Goal: Information Seeking & Learning: Learn about a topic

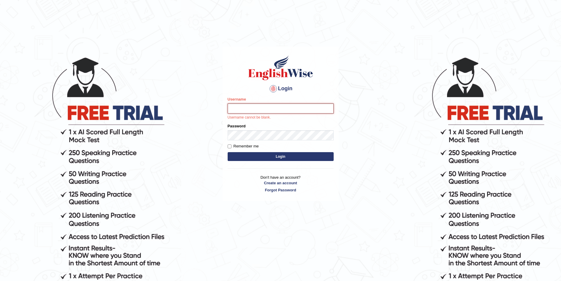
click at [285, 105] on input "Username" at bounding box center [281, 108] width 106 height 10
type input "Ozgur"
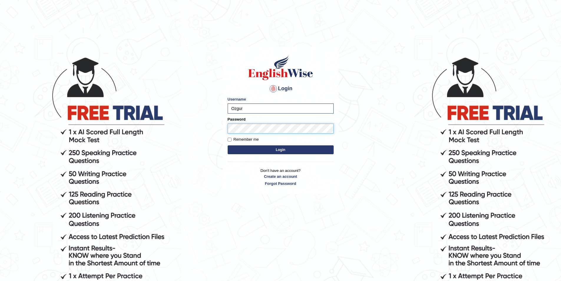
click at [228, 145] on button "Login" at bounding box center [281, 149] width 106 height 9
click at [291, 148] on button "Login" at bounding box center [281, 149] width 106 height 9
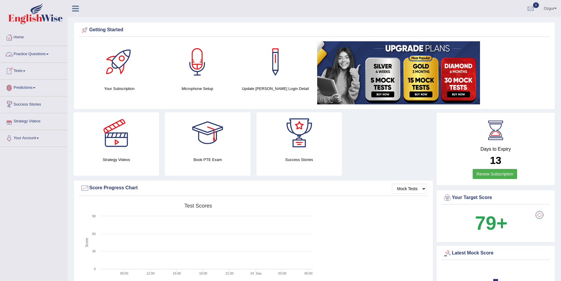
click at [34, 53] on link "Practice Questions" at bounding box center [33, 53] width 67 height 15
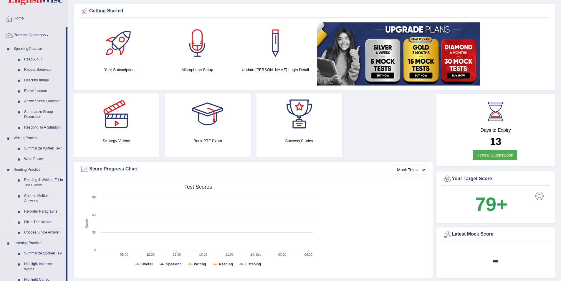
scroll to position [29, 0]
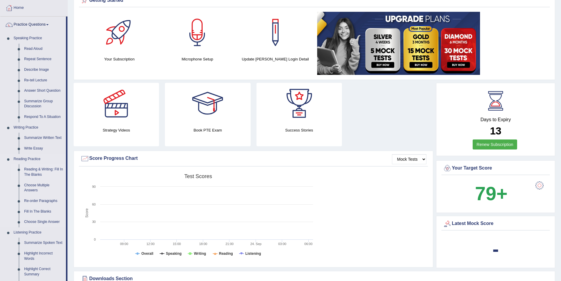
click at [41, 170] on link "Reading & Writing: Fill In The Blanks" at bounding box center [43, 172] width 44 height 16
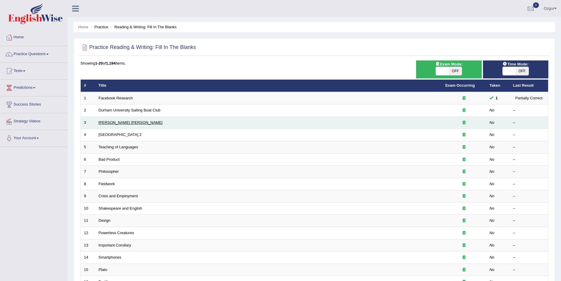
click at [106, 123] on link "Mona Lisa" at bounding box center [131, 122] width 64 height 4
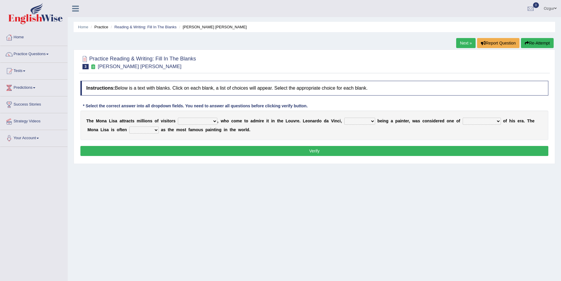
click at [215, 121] on select "around the year the all year all year round per year" at bounding box center [197, 120] width 39 height 7
click at [218, 197] on div "Home Practice Reading & Writing: Fill In The Blanks Mona Lisa Next » Report Que…" at bounding box center [314, 147] width 493 height 294
click at [369, 121] on select "rather than as much as as well as as long as" at bounding box center [359, 120] width 31 height 7
click at [366, 122] on select "rather than as much as as well as as long as" at bounding box center [359, 120] width 31 height 7
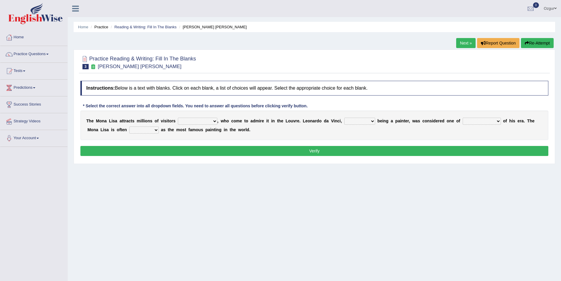
click at [413, 131] on div "T h e M o n a L i s a a t t r a c t s m i l l i o n s o f v i s i t o r s aroun…" at bounding box center [314, 124] width 468 height 29
click at [498, 120] on select "better artists artist the better artist the best artists" at bounding box center [481, 120] width 38 height 7
select select "the best artists"
click at [462, 117] on select "better artists artist the better artist the best artists" at bounding box center [481, 120] width 38 height 7
click at [372, 120] on select "rather than as much as as well as as long as" at bounding box center [359, 120] width 31 height 7
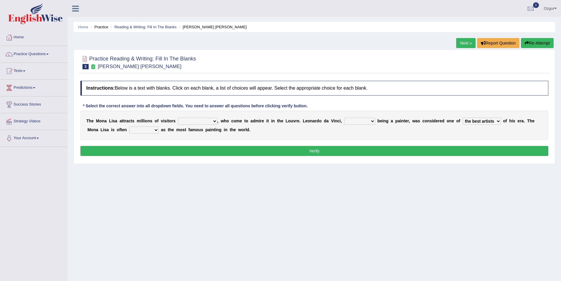
select select "as well as"
click at [344, 117] on select "rather than as much as as well as as long as" at bounding box center [359, 120] width 31 height 7
click at [153, 129] on select "classified suggested predicted described" at bounding box center [143, 129] width 29 height 7
select select "described"
click at [129, 126] on select "classified suggested predicted described" at bounding box center [143, 129] width 29 height 7
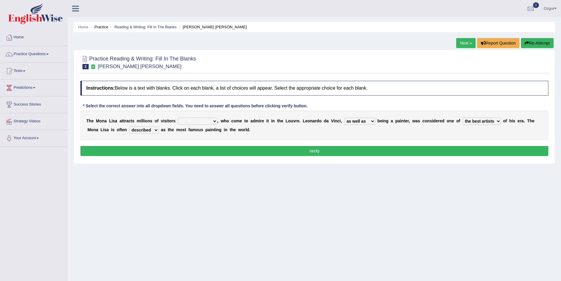
click at [152, 131] on select "classified suggested predicted described" at bounding box center [143, 129] width 29 height 7
click at [152, 130] on select "classified suggested predicted described" at bounding box center [143, 129] width 29 height 7
click at [129, 126] on select "classified suggested predicted described" at bounding box center [143, 129] width 29 height 7
click at [212, 122] on select "around the year the all year all year round per year" at bounding box center [197, 120] width 39 height 7
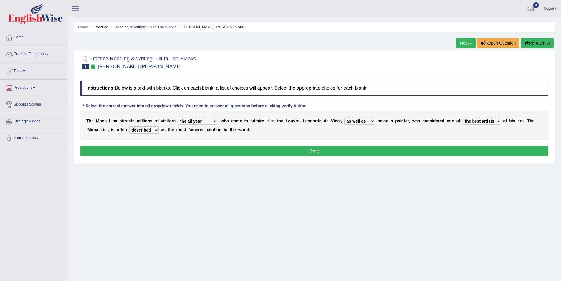
click at [178, 117] on select "around the year the all year all year round per year" at bounding box center [197, 120] width 39 height 7
click at [215, 120] on select "around the year the all year all year round per year" at bounding box center [197, 120] width 39 height 7
select select "around the year"
click at [178, 117] on select "around the year the all year all year round per year" at bounding box center [197, 120] width 39 height 7
click at [318, 148] on button "Verify" at bounding box center [314, 151] width 468 height 10
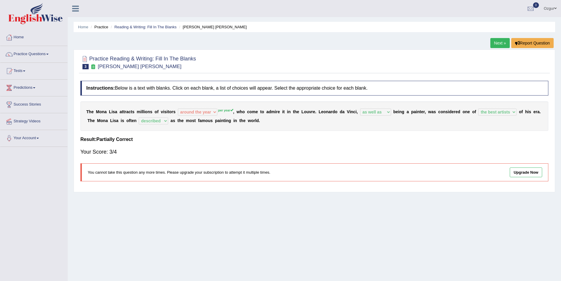
click at [496, 43] on link "Next »" at bounding box center [499, 43] width 19 height 10
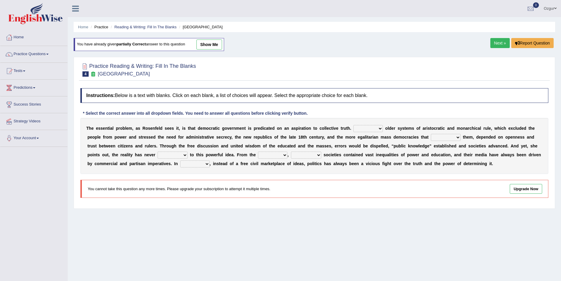
click at [368, 126] on select "Like Unlike Likely Safely" at bounding box center [367, 128] width 29 height 7
click at [381, 129] on select "Like Unlike Likely Safely" at bounding box center [367, 128] width 29 height 7
select select "Unlike"
click at [353, 125] on select "Like Unlike Likely Safely" at bounding box center [367, 128] width 29 height 7
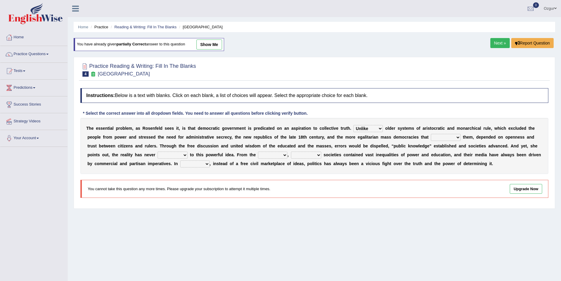
click at [450, 137] on select "readed grated succeeded printed" at bounding box center [446, 137] width 30 height 7
click at [449, 137] on select "readed grated succeeded printed" at bounding box center [446, 137] width 30 height 7
select select "succeeded"
click at [431, 134] on select "readed grated succeeded printed" at bounding box center [446, 137] width 30 height 7
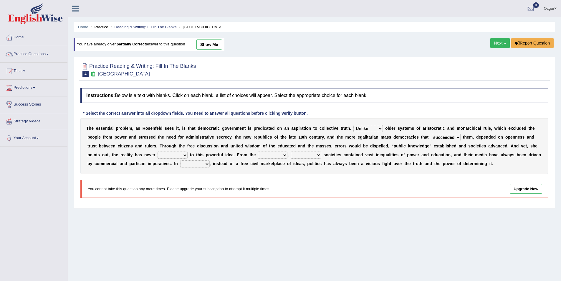
click at [179, 155] on select "saved up stood up brought up lived up" at bounding box center [172, 154] width 30 height 7
select select "lived up"
click at [157, 151] on select "saved up stood up brought up lived up" at bounding box center [172, 154] width 30 height 7
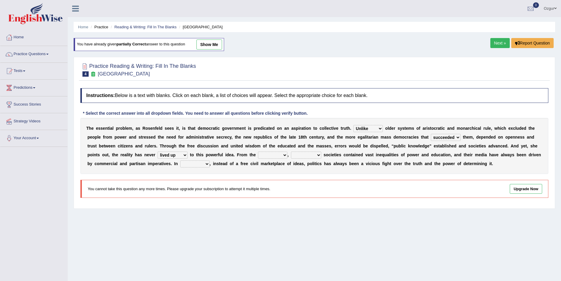
click at [179, 154] on select "saved up stood up brought up lived up" at bounding box center [172, 154] width 30 height 7
click at [157, 151] on select "saved up stood up brought up lived up" at bounding box center [172, 154] width 30 height 7
click at [275, 155] on select "outset ranged stood caught" at bounding box center [272, 154] width 29 height 7
click at [320, 154] on select "freedom democratic media stilled" at bounding box center [306, 154] width 30 height 7
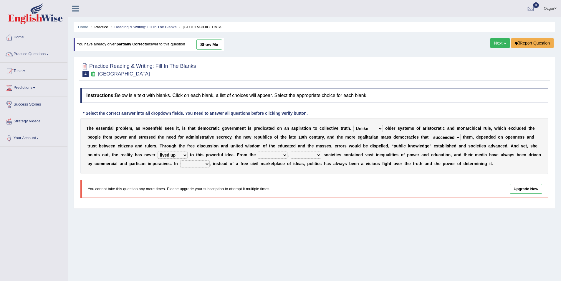
click at [313, 154] on select "freedom democratic media stilled" at bounding box center [306, 154] width 30 height 7
click at [273, 155] on select "outset ranged stood caught" at bounding box center [272, 154] width 29 height 7
select select "ranged"
click at [258, 151] on select "outset ranged stood caught" at bounding box center [272, 154] width 29 height 7
click at [318, 154] on select "freedom democratic media stilled" at bounding box center [306, 154] width 30 height 7
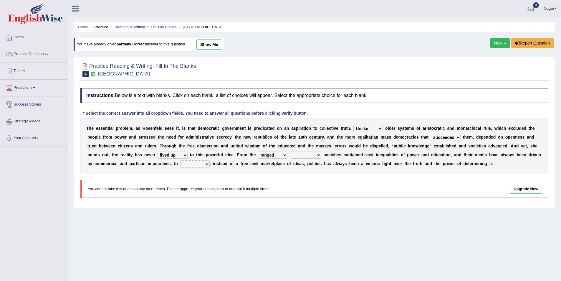
select select "democratic"
click at [291, 151] on select "freedom democratic media stilled" at bounding box center [306, 154] width 30 height 7
click at [204, 164] on select "power practice ideas fought" at bounding box center [194, 163] width 29 height 7
click at [205, 162] on select "power practice ideas fought" at bounding box center [194, 163] width 29 height 7
click at [208, 165] on select "power practice ideas fought" at bounding box center [194, 163] width 29 height 7
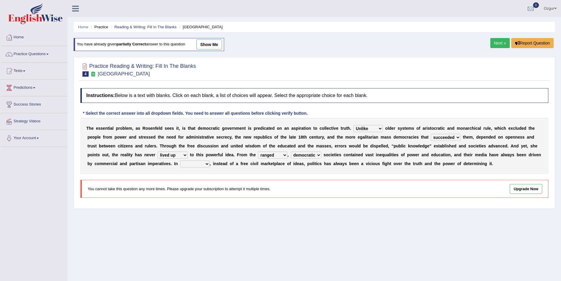
select select "practice"
click at [180, 160] on select "power practice ideas fought" at bounding box center [194, 163] width 29 height 7
click at [453, 140] on select "readed grated succeeded printed" at bounding box center [446, 137] width 30 height 7
click at [453, 136] on select "readed grated succeeded printed" at bounding box center [446, 137] width 30 height 7
click at [500, 41] on link "Next »" at bounding box center [499, 43] width 19 height 10
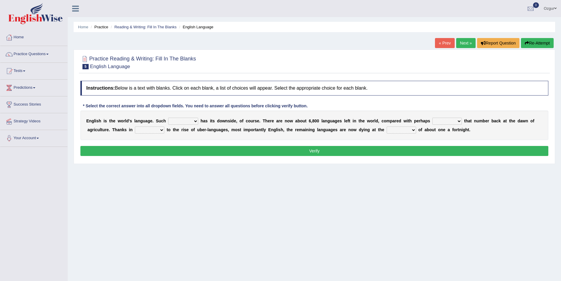
click at [192, 121] on select "power idea subject dominance" at bounding box center [183, 120] width 30 height 7
click at [192, 120] on select "power idea subject dominance" at bounding box center [183, 120] width 30 height 7
click at [194, 121] on select "power idea subject dominance" at bounding box center [183, 120] width 30 height 7
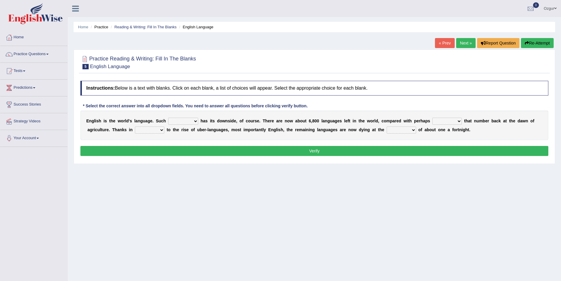
select select "dominance"
click at [168, 117] on select "power idea subject dominance" at bounding box center [183, 120] width 30 height 7
click at [457, 120] on select "rise twice firstly never" at bounding box center [446, 120] width 29 height 7
click at [454, 120] on select "rise twice firstly never" at bounding box center [446, 120] width 29 height 7
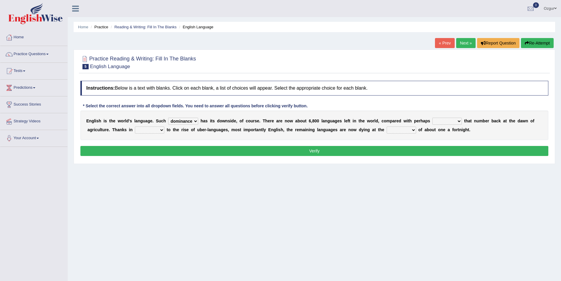
select select "twice"
click at [432, 117] on select "rise twice firstly never" at bounding box center [446, 120] width 29 height 7
click at [151, 130] on select "rare start part bother" at bounding box center [149, 129] width 29 height 7
click at [412, 130] on select "state rate wait great" at bounding box center [400, 129] width 29 height 7
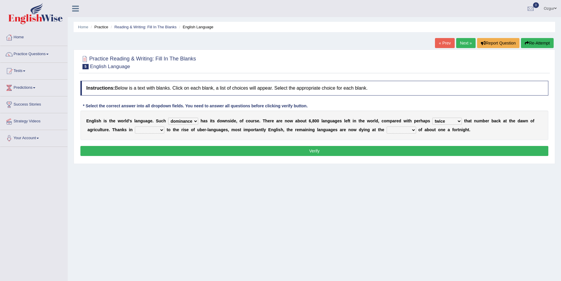
select select "rate"
click at [386, 126] on select "state rate wait great" at bounding box center [400, 129] width 29 height 7
click at [409, 130] on select "state rate wait great" at bounding box center [400, 129] width 29 height 7
click at [386, 126] on select "state rate wait great" at bounding box center [400, 129] width 29 height 7
click at [157, 128] on select "rare start part bother" at bounding box center [149, 129] width 29 height 7
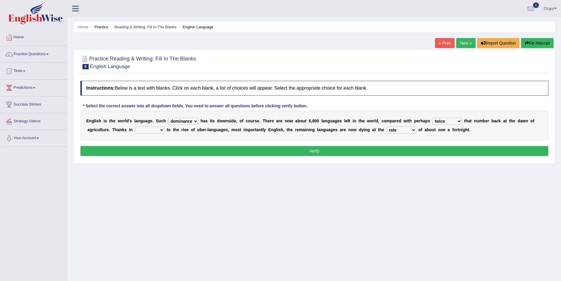
click at [157, 128] on select "rare start part bother" at bounding box center [149, 129] width 29 height 7
click at [158, 129] on select "rare start part bother" at bounding box center [149, 129] width 29 height 7
select select "start"
click at [135, 126] on select "rare start part bother" at bounding box center [149, 129] width 29 height 7
click at [410, 131] on select "state rate wait great" at bounding box center [400, 129] width 29 height 7
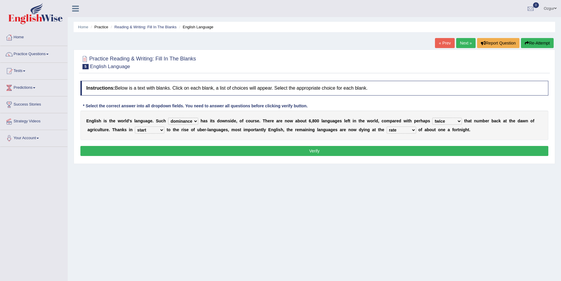
click at [411, 131] on select "state rate wait great" at bounding box center [400, 129] width 29 height 7
click at [406, 130] on select "state rate wait great" at bounding box center [400, 129] width 29 height 7
click at [386, 126] on select "state rate wait great" at bounding box center [400, 129] width 29 height 7
click at [397, 150] on button "Verify" at bounding box center [314, 151] width 468 height 10
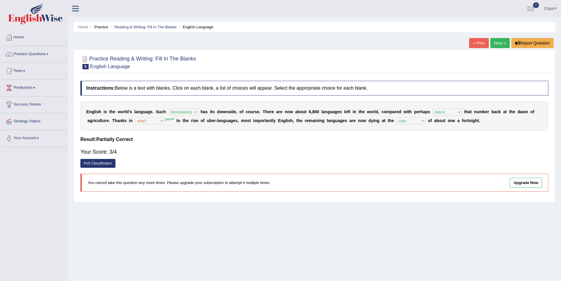
click at [498, 39] on link "Next »" at bounding box center [499, 43] width 19 height 10
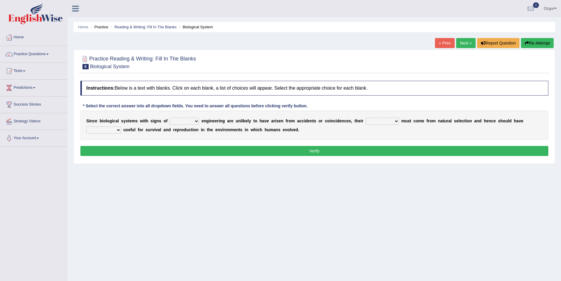
click at [192, 120] on select "system national extra complex" at bounding box center [184, 120] width 29 height 7
select select "complex"
click at [170, 117] on select "system national extra complex" at bounding box center [184, 120] width 29 height 7
click at [384, 119] on select "presence organisation registration structures" at bounding box center [382, 120] width 33 height 7
click at [385, 119] on select "presence organisation registration structures" at bounding box center [382, 120] width 33 height 7
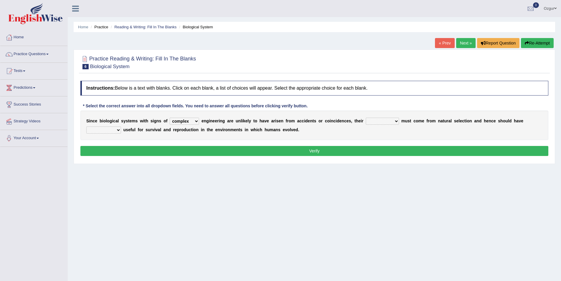
click at [385, 120] on select "presence organisation registration structures" at bounding box center [382, 120] width 33 height 7
select select "presence"
click at [366, 117] on select "presence organisation registration structures" at bounding box center [382, 120] width 33 height 7
click at [119, 128] on select "functions cultures samples introductions" at bounding box center [103, 129] width 35 height 7
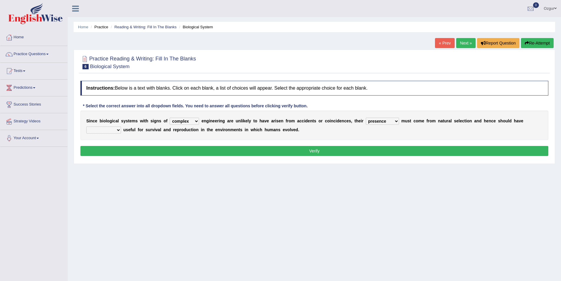
click at [112, 130] on select "functions cultures samples introductions" at bounding box center [103, 129] width 35 height 7
click at [139, 130] on b "f" at bounding box center [138, 129] width 1 height 5
click at [117, 128] on select "functions cultures samples introductions" at bounding box center [103, 129] width 35 height 7
select select "functions"
click at [86, 126] on select "functions cultures samples introductions" at bounding box center [103, 129] width 35 height 7
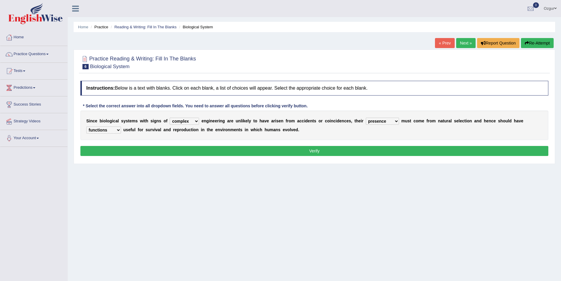
click at [197, 162] on div "Practice Reading & Writing: Fill In The Blanks 6 Biological System Instructions…" at bounding box center [314, 106] width 481 height 114
click at [195, 149] on button "Verify" at bounding box center [314, 151] width 468 height 10
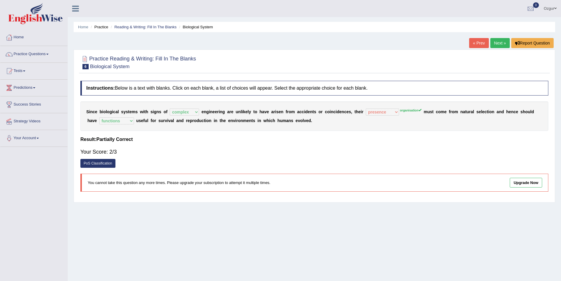
click at [497, 43] on link "Next »" at bounding box center [499, 43] width 19 height 10
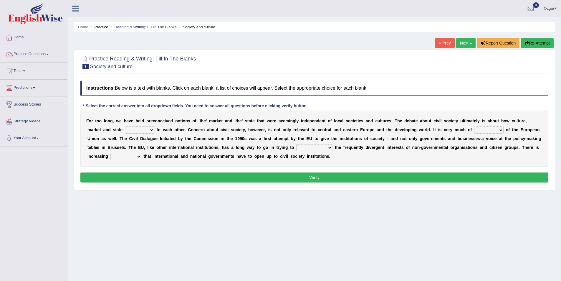
click at [148, 130] on select "stay relate bring telling" at bounding box center [139, 129] width 29 height 7
select select "relate"
click at [125, 126] on select "stay relate bring telling" at bounding box center [139, 129] width 29 height 7
click at [491, 130] on select "interest brought shown suspect" at bounding box center [488, 129] width 29 height 7
click at [492, 130] on select "interest brought shown suspect" at bounding box center [488, 129] width 29 height 7
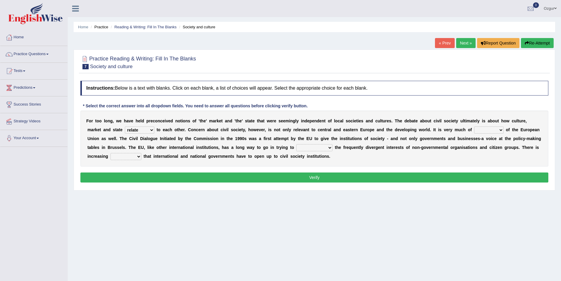
drag, startPoint x: 311, startPoint y: 127, endPoint x: 472, endPoint y: 128, distance: 161.0
click at [361, 127] on div "F o r t o o l o n g , w e h a v e h e l d p r e c o n c e i v e d n o t i o n s…" at bounding box center [314, 138] width 468 height 56
click at [493, 128] on select "interest brought shown suspect" at bounding box center [488, 129] width 29 height 7
select select "interest"
click at [474, 126] on select "interest brought shown suspect" at bounding box center [488, 129] width 29 height 7
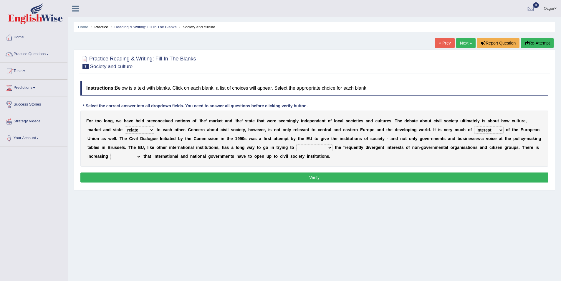
click at [322, 146] on select "indulge express supreme accommodate" at bounding box center [314, 147] width 36 height 7
click at [322, 145] on select "indulge express supreme accommodate" at bounding box center [314, 147] width 36 height 7
click at [318, 146] on select "indulge express supreme accommodate" at bounding box center [314, 147] width 36 height 7
select select "express"
click at [296, 144] on select "indulge express supreme accommodate" at bounding box center [314, 147] width 36 height 7
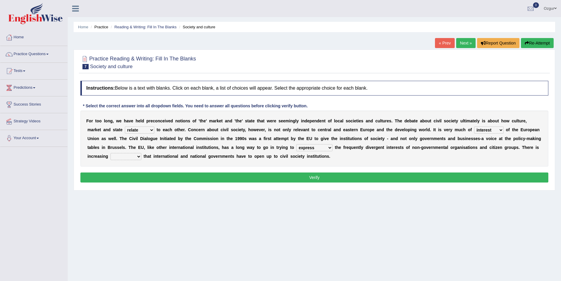
click at [134, 157] on select "tolerance expression recognition sample" at bounding box center [125, 156] width 31 height 7
click at [135, 159] on select "tolerance expression recognition sample" at bounding box center [125, 156] width 31 height 7
select select "recognition"
click at [110, 153] on select "tolerance expression recognition sample" at bounding box center [125, 156] width 31 height 7
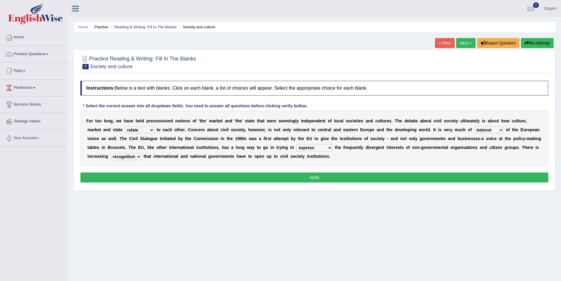
click at [150, 177] on button "Verify" at bounding box center [314, 177] width 468 height 10
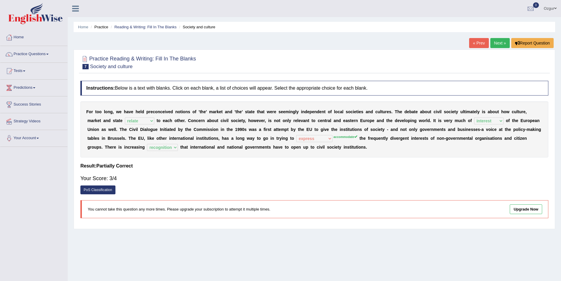
click at [500, 42] on link "Next »" at bounding box center [499, 43] width 19 height 10
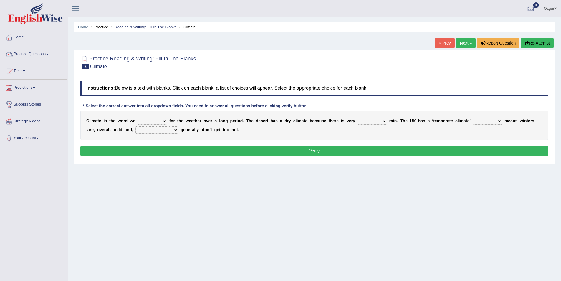
click at [161, 119] on select "give take use throw" at bounding box center [151, 120] width 29 height 7
select select "use"
click at [137, 117] on select "give take use throw" at bounding box center [151, 120] width 29 height 7
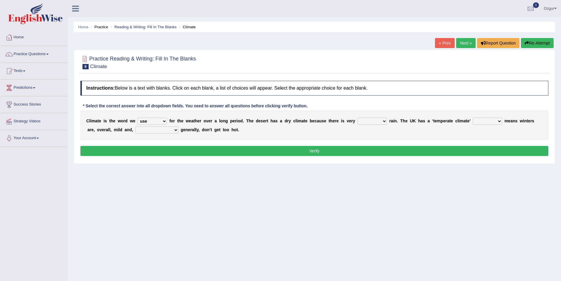
click at [380, 120] on select "much little least less" at bounding box center [371, 120] width 29 height 7
select select "little"
click at [357, 117] on select "much little least less" at bounding box center [371, 120] width 29 height 7
click at [496, 120] on select "when where which where" at bounding box center [486, 120] width 29 height 7
select select "which"
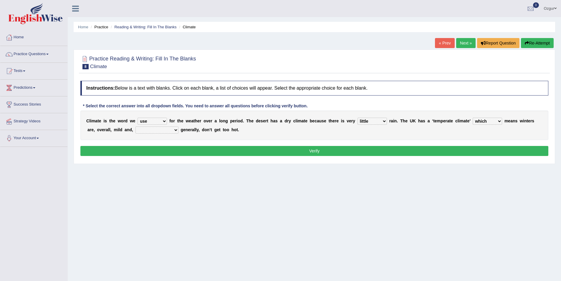
click at [472, 117] on select "when where which where" at bounding box center [486, 120] width 29 height 7
click at [156, 129] on select "weather [PERSON_NAME] [PERSON_NAME] warmer" at bounding box center [156, 129] width 43 height 7
select select "[PERSON_NAME]"
click at [135, 126] on select "weather [PERSON_NAME] [PERSON_NAME] warmer" at bounding box center [156, 129] width 43 height 7
click at [156, 151] on button "Verify" at bounding box center [314, 151] width 468 height 10
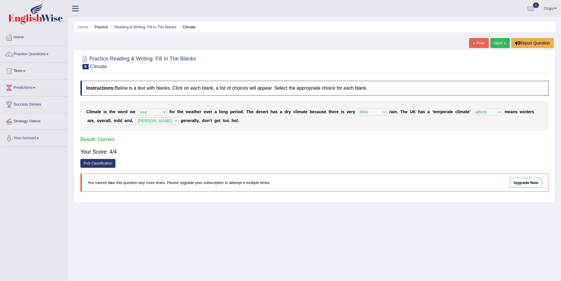
click at [503, 45] on link "Next »" at bounding box center [499, 43] width 19 height 10
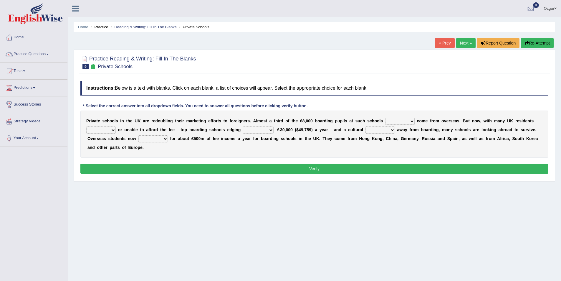
click at [412, 121] on select "all set already great news" at bounding box center [399, 120] width 29 height 7
select select "already"
click at [385, 117] on select "all set already great news" at bounding box center [399, 120] width 29 height 7
click at [113, 130] on select "answering unwilling realising storing" at bounding box center [100, 129] width 29 height 7
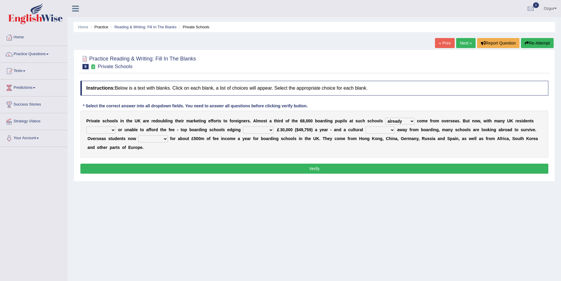
click at [112, 129] on select "answering unwilling realising storing" at bounding box center [100, 129] width 29 height 7
select select "unwilling"
click at [86, 126] on select "answering unwilling realising storing" at bounding box center [100, 129] width 29 height 7
click at [270, 130] on select "rewards towards notification amounting" at bounding box center [258, 129] width 31 height 7
click at [243, 126] on select "rewards towards notification amounting" at bounding box center [258, 129] width 31 height 7
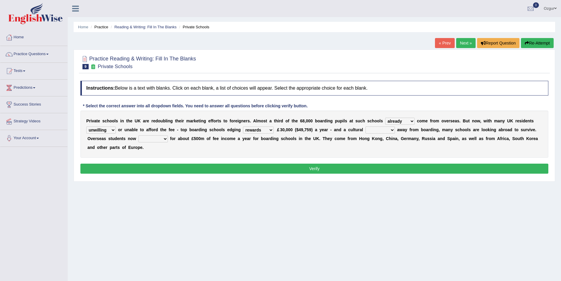
click at [270, 130] on select "rewards towards notification amounting" at bounding box center [258, 129] width 31 height 7
select select "towards"
click at [243, 126] on select "rewards towards notification amounting" at bounding box center [258, 129] width 31 height 7
click at [391, 130] on select "go rattle shatter shift" at bounding box center [379, 129] width 29 height 7
click at [391, 129] on select "go rattle shatter shift" at bounding box center [379, 129] width 29 height 7
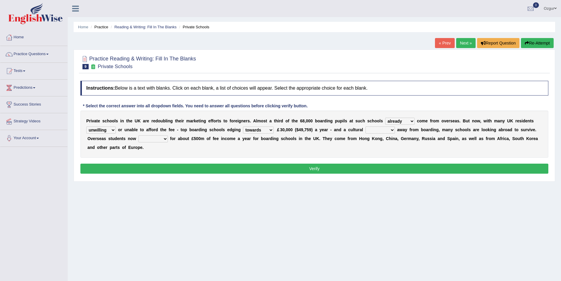
click at [392, 130] on select "go rattle shatter shift" at bounding box center [379, 129] width 29 height 7
select select "shift"
click at [365, 126] on select "go rattle shatter shift" at bounding box center [379, 129] width 29 height 7
click at [162, 140] on select "hold think account say" at bounding box center [152, 138] width 29 height 7
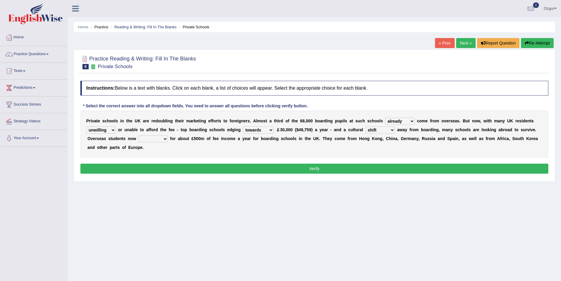
click at [160, 139] on select "hold think account say" at bounding box center [152, 138] width 29 height 7
select select "account"
click at [138, 135] on select "hold think account say" at bounding box center [152, 138] width 29 height 7
click at [167, 165] on button "Verify" at bounding box center [314, 168] width 468 height 10
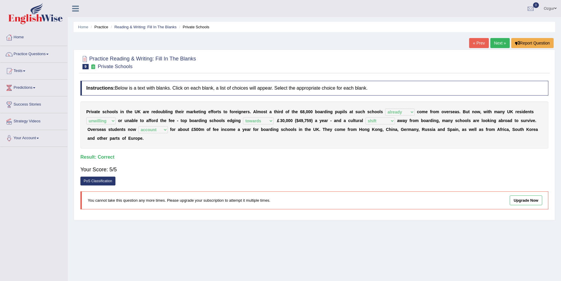
click at [500, 45] on link "Next »" at bounding box center [499, 43] width 19 height 10
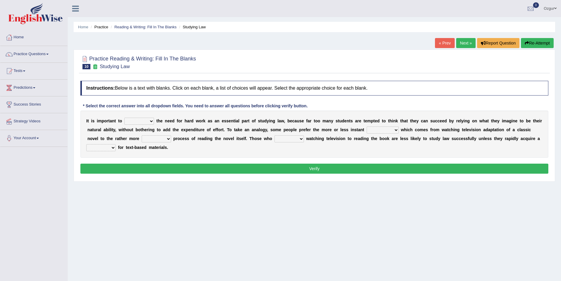
click at [145, 119] on select "emphasise criticise adjust replicate" at bounding box center [139, 120] width 30 height 7
select select "emphasise"
click at [124, 117] on select "emphasise criticise adjust replicate" at bounding box center [139, 120] width 30 height 7
drag, startPoint x: 123, startPoint y: 129, endPoint x: 188, endPoint y: 131, distance: 64.8
click at [188, 131] on div "I t i s i m p o r t a n t t o emphasise criticise adjust replicate t h e n e e …" at bounding box center [314, 133] width 468 height 47
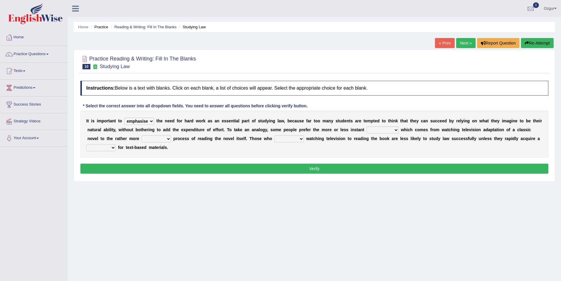
click at [388, 129] on select "satisfaction reaction gratification adjusted" at bounding box center [382, 129] width 32 height 7
select select "satisfaction"
click at [366, 126] on select "satisfaction reaction gratification adjusted" at bounding box center [382, 129] width 32 height 7
click at [169, 140] on select "fulfilling laborious acquire broken" at bounding box center [156, 138] width 29 height 7
click at [168, 140] on select "fulfilling laborious acquire broken" at bounding box center [156, 138] width 29 height 7
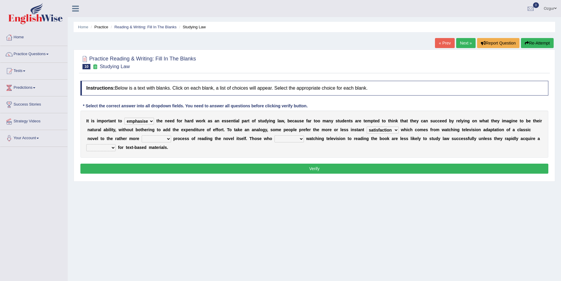
click at [164, 138] on select "fulfilling laborious acquire broken" at bounding box center [156, 138] width 29 height 7
select select "laborious"
click at [142, 135] on select "fulfilling laborious acquire broken" at bounding box center [156, 138] width 29 height 7
click at [298, 140] on select "refer prefer stuff knot" at bounding box center [288, 138] width 29 height 7
select select "prefer"
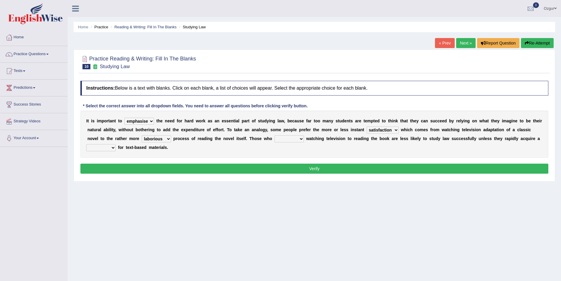
click at [274, 135] on select "refer prefer stuff knot" at bounding box center [288, 138] width 29 height 7
click at [111, 147] on select "judgement waste taste set" at bounding box center [100, 147] width 29 height 7
click at [86, 144] on select "judgement waste taste set" at bounding box center [100, 147] width 29 height 7
drag, startPoint x: 103, startPoint y: 146, endPoint x: 104, endPoint y: 151, distance: 4.8
click at [103, 146] on select "judgement waste taste set" at bounding box center [100, 147] width 29 height 7
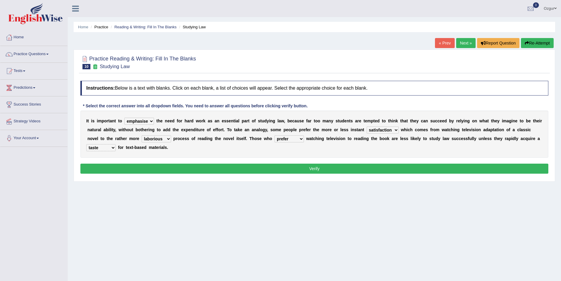
select select "set"
click at [86, 144] on select "judgement waste taste set" at bounding box center [100, 147] width 29 height 7
click at [111, 167] on button "Verify" at bounding box center [314, 168] width 468 height 10
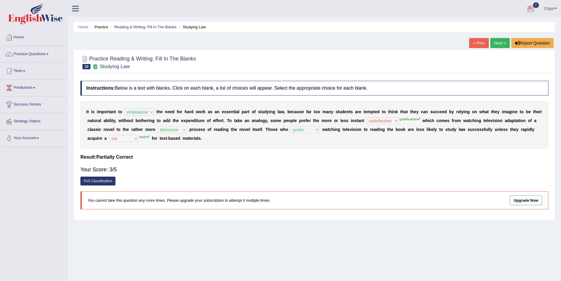
click at [490, 39] on link "Next »" at bounding box center [499, 43] width 19 height 10
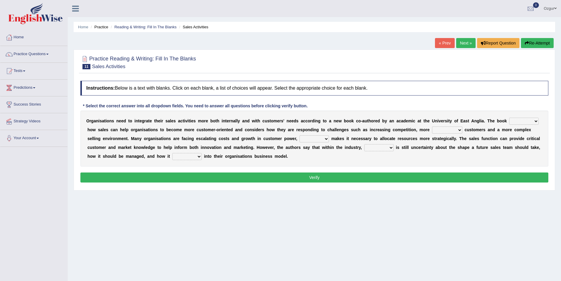
click at [521, 120] on select "expresses addresses injects inspires" at bounding box center [523, 120] width 29 height 7
select select "addresses"
click at [509, 117] on select "expresses addresses injects inspires" at bounding box center [523, 120] width 29 height 7
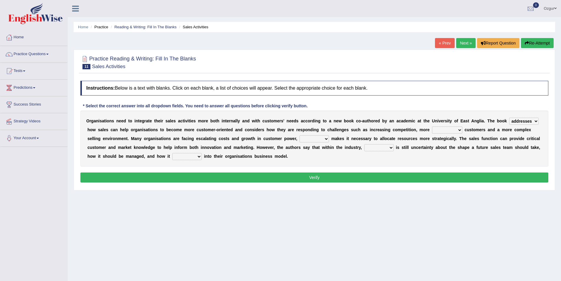
click at [455, 130] on select "greater valued increased demanding" at bounding box center [447, 129] width 30 height 7
select select "valued"
click at [432, 126] on select "greater valued increased demanding" at bounding box center [447, 129] width 30 height 7
click at [322, 139] on select "when where which what" at bounding box center [313, 138] width 29 height 7
select select "which"
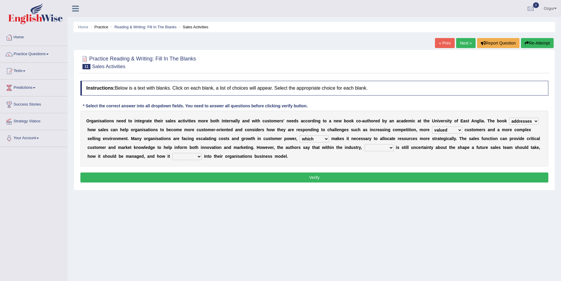
click at [299, 135] on select "when where which what" at bounding box center [313, 138] width 29 height 7
click at [310, 137] on select "when where which what" at bounding box center [313, 138] width 29 height 7
click at [299, 135] on select "when where which what" at bounding box center [313, 138] width 29 height 7
click at [385, 146] on select "there their this that" at bounding box center [378, 147] width 29 height 7
select select "there"
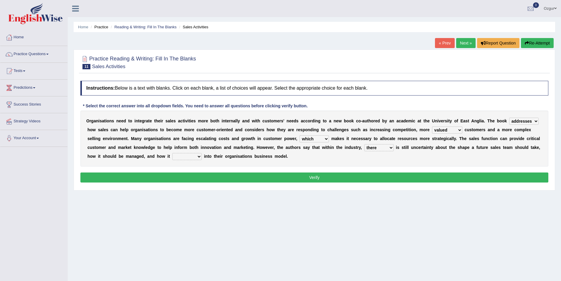
click at [364, 144] on select "there their this that" at bounding box center [378, 147] width 29 height 7
click at [195, 154] on select "forges fills fits forgets" at bounding box center [186, 156] width 29 height 7
select select "fills"
click at [172, 153] on select "forges fills fits forgets" at bounding box center [186, 156] width 29 height 7
click at [205, 174] on button "Verify" at bounding box center [314, 177] width 468 height 10
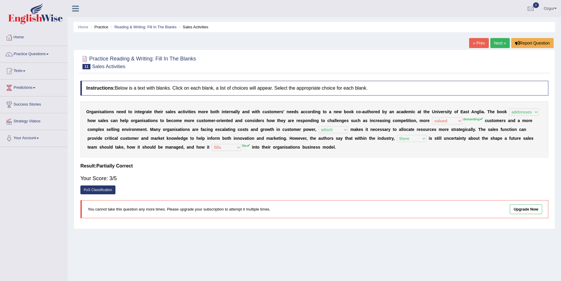
click at [497, 41] on link "Next »" at bounding box center [499, 43] width 19 height 10
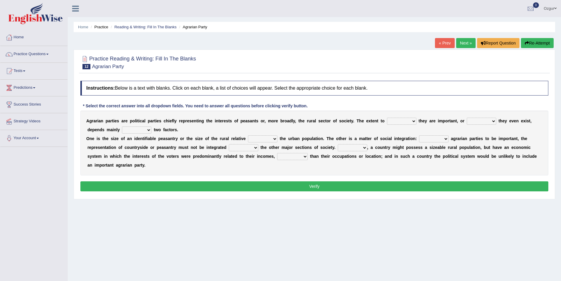
click at [411, 121] on select "where which when were" at bounding box center [401, 120] width 29 height 7
select select "where"
click at [387, 117] on select "where which when were" at bounding box center [401, 120] width 29 height 7
click at [486, 120] on select "other neither either whether" at bounding box center [481, 120] width 29 height 7
select select "whether"
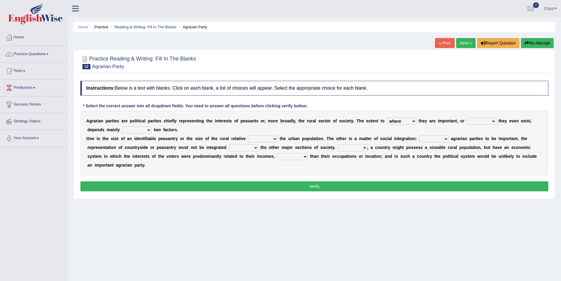
click at [467, 117] on select "other neither either whether" at bounding box center [481, 120] width 29 height 7
click at [146, 129] on select "in on is the" at bounding box center [136, 129] width 29 height 7
select select "on"
click at [122, 126] on select "in on is the" at bounding box center [136, 129] width 29 height 7
click at [271, 140] on select "is to the was" at bounding box center [262, 138] width 29 height 7
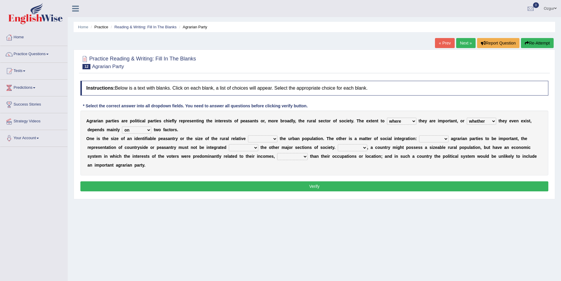
select select "to"
click at [248, 135] on select "is to the was" at bounding box center [262, 138] width 29 height 7
click at [271, 140] on select "is to the was" at bounding box center [262, 138] width 29 height 7
click at [248, 135] on select "is to the was" at bounding box center [262, 138] width 29 height 7
click at [438, 139] on select "From For First Fair" at bounding box center [433, 138] width 29 height 7
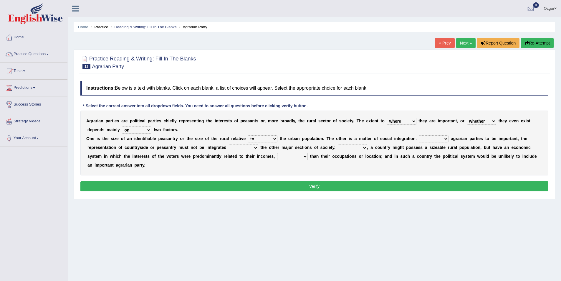
click at [438, 139] on select "From For First Fair" at bounding box center [433, 138] width 29 height 7
click at [430, 139] on select "From For First Fair" at bounding box center [433, 138] width 29 height 7
select select "For"
click at [419, 135] on select "From For First Fair" at bounding box center [433, 138] width 29 height 7
click at [246, 149] on select "will when were with" at bounding box center [243, 147] width 29 height 7
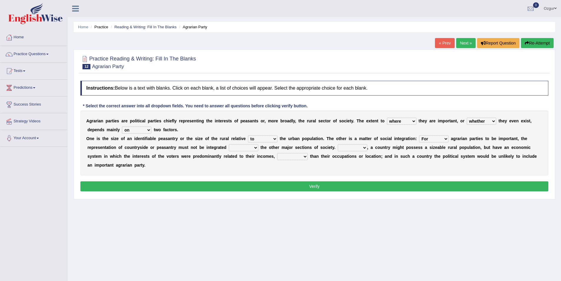
click at [248, 147] on select "will when were with" at bounding box center [243, 147] width 29 height 7
click at [248, 149] on select "will when were with" at bounding box center [243, 147] width 29 height 7
select select "with"
click at [229, 144] on select "will when were with" at bounding box center [243, 147] width 29 height 7
click at [361, 148] on select "Then There Thus Their" at bounding box center [352, 147] width 29 height 7
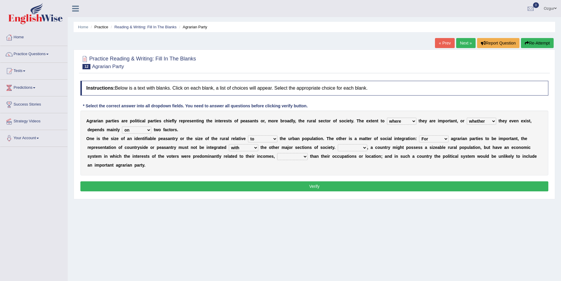
click at [361, 148] on select "Then There Thus Their" at bounding box center [352, 147] width 29 height 7
click at [360, 148] on select "Then There Thus Their" at bounding box center [352, 147] width 29 height 7
select select "Then"
click at [338, 144] on select "Then There Thus Their" at bounding box center [352, 147] width 29 height 7
click at [301, 157] on select "whether rather greater many other" at bounding box center [292, 156] width 31 height 7
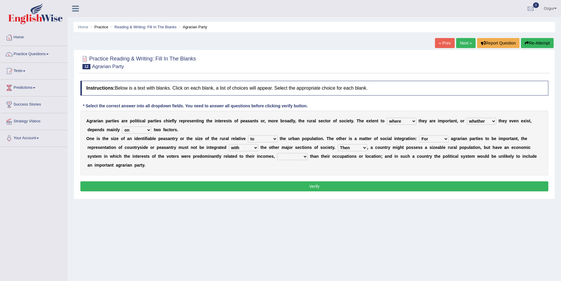
select select "rather"
click at [277, 153] on select "whether rather greater many other" at bounding box center [292, 156] width 31 height 7
click at [302, 184] on button "Verify" at bounding box center [314, 186] width 468 height 10
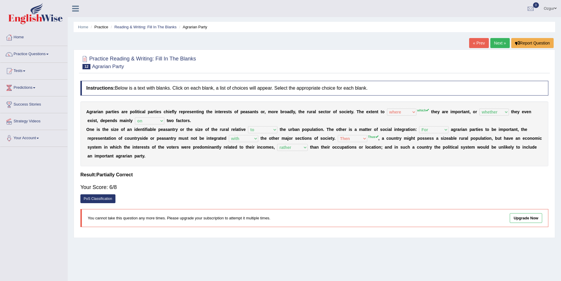
drag, startPoint x: 421, startPoint y: 110, endPoint x: 417, endPoint y: 109, distance: 4.5
click at [417, 109] on div "A g r a r i a n p a r t i e s a r e p o l i t i c a l p a r t i e s c h i e f l…" at bounding box center [314, 133] width 468 height 65
click at [492, 41] on link "Next »" at bounding box center [499, 43] width 19 height 10
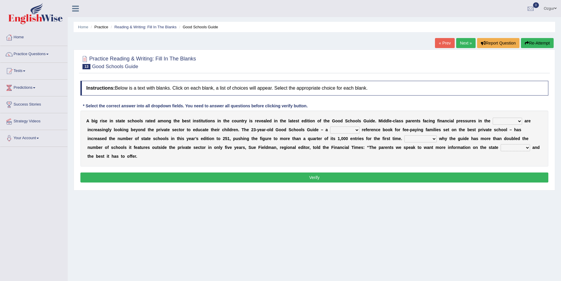
click at [510, 120] on select "downturn inturn external subjective" at bounding box center [506, 120] width 29 height 7
click at [511, 119] on select "downturn inturn external subjective" at bounding box center [506, 120] width 29 height 7
select select "downturn"
click at [492, 117] on select "downturn inturn external subjective" at bounding box center [506, 120] width 29 height 7
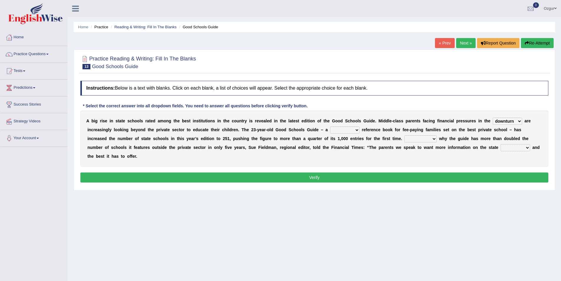
click at [501, 120] on select "downturn inturn external subjective" at bounding box center [506, 120] width 29 height 7
click at [298, 131] on b "o" at bounding box center [297, 129] width 3 height 5
click at [502, 119] on select "downturn inturn external subjective" at bounding box center [506, 120] width 29 height 7
click at [102, 135] on div "A b i g r i s e i n s t a t e s c h o o l s r a t e d a m o n g t h e b e s t i…" at bounding box center [314, 138] width 468 height 56
click at [354, 132] on select "nicee kind allure popular" at bounding box center [344, 129] width 29 height 7
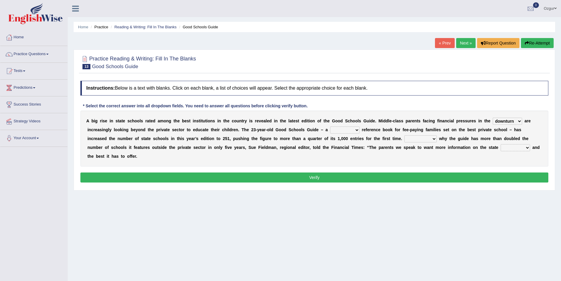
select select "popular"
click at [330, 126] on select "nicee kind allure popular" at bounding box center [344, 129] width 29 height 7
drag, startPoint x: 184, startPoint y: 139, endPoint x: 231, endPoint y: 141, distance: 47.1
click at [231, 141] on div "A b i g r i s e i n s t a t e s c h o o l s r a t e d a m o n g t h e b e s t i…" at bounding box center [314, 138] width 468 height 56
click at [417, 139] on select "Entertaining Exploring Explaining Exorting" at bounding box center [420, 138] width 32 height 7
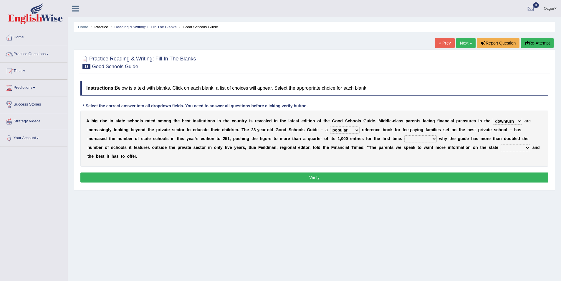
select select "Exploring"
click at [404, 135] on select "Entertaining Exploring Explaining Exorting" at bounding box center [420, 138] width 32 height 7
click at [518, 146] on select "factor sector vector collector" at bounding box center [514, 147] width 29 height 7
select select "sector"
click at [500, 144] on select "factor sector vector collector" at bounding box center [514, 147] width 29 height 7
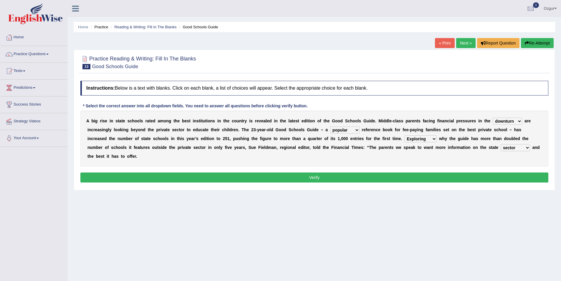
click at [428, 137] on select "Entertaining Exploring Explaining Exorting" at bounding box center [420, 138] width 32 height 7
select select "Explaining"
click at [404, 135] on select "Entertaining Exploring Explaining Exorting" at bounding box center [420, 138] width 32 height 7
click at [424, 175] on button "Verify" at bounding box center [314, 177] width 468 height 10
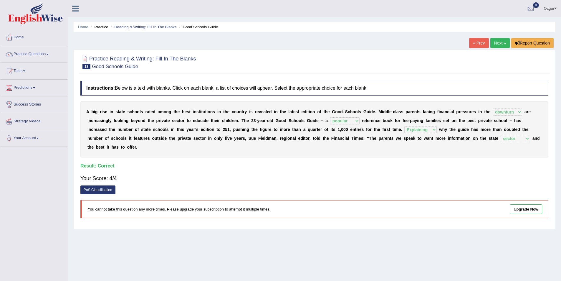
click at [505, 44] on link "Next »" at bounding box center [499, 43] width 19 height 10
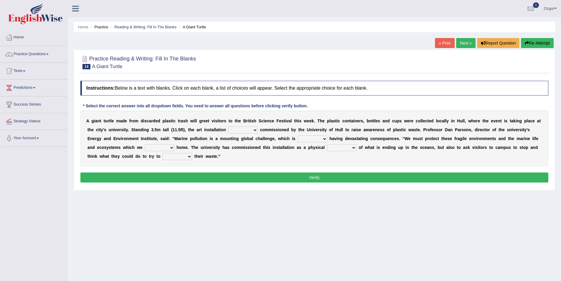
click at [249, 130] on select "was the when were" at bounding box center [242, 129] width 29 height 7
select select "was"
click at [228, 126] on select "was the when were" at bounding box center [242, 129] width 29 height 7
click at [321, 134] on div "A g i a n t t u r t l e m a d e f r o m d i s c a r d e d p l a s t i c t r a s…" at bounding box center [314, 138] width 468 height 56
click at [320, 138] on select "ready already steady eveready" at bounding box center [312, 138] width 29 height 7
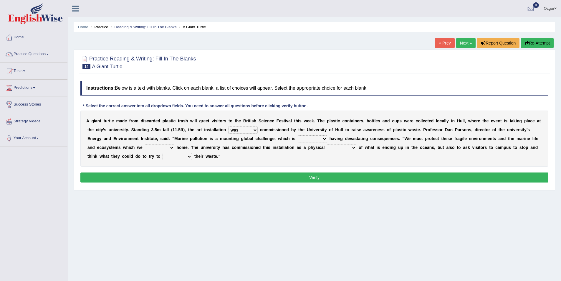
select select "already"
click at [298, 135] on select "ready already steady eveready" at bounding box center [312, 138] width 29 height 7
click at [163, 147] on select "get stay pay call" at bounding box center [159, 147] width 29 height 7
click at [165, 148] on select "get stay pay call" at bounding box center [159, 147] width 29 height 7
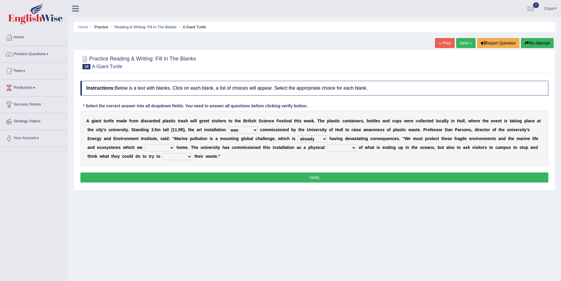
click at [145, 144] on select "get stay pay call" at bounding box center [159, 147] width 29 height 7
click at [163, 147] on select "get stay pay call" at bounding box center [159, 147] width 29 height 7
select select "call"
click at [145, 144] on select "get stay pay call" at bounding box center [159, 147] width 29 height 7
click at [348, 148] on select "slider reminder divider grinder" at bounding box center [341, 147] width 29 height 7
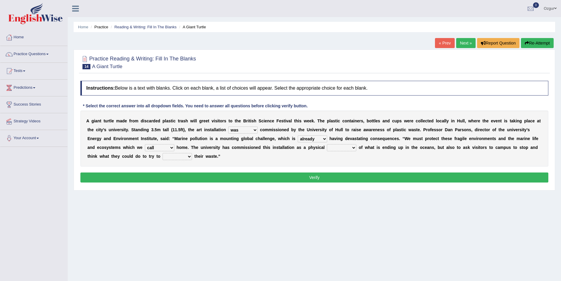
click at [350, 149] on select "slider reminder divider grinder" at bounding box center [341, 147] width 29 height 7
click at [346, 148] on select "slider reminder divider grinder" at bounding box center [341, 147] width 29 height 7
select select "reminder"
click at [327, 144] on select "slider reminder divider grinder" at bounding box center [341, 147] width 29 height 7
click at [185, 156] on select "allure suit route reduce" at bounding box center [176, 156] width 29 height 7
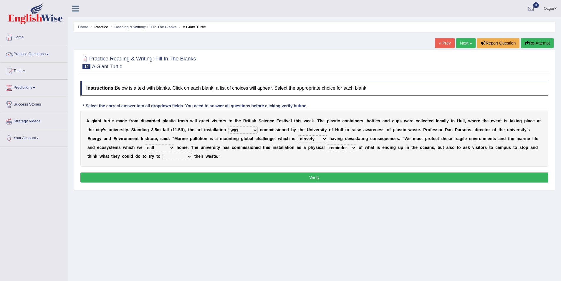
select select "reduce"
click at [162, 153] on select "allure suit route reduce" at bounding box center [176, 156] width 29 height 7
click at [355, 148] on select "slider reminder divider grinder" at bounding box center [341, 147] width 29 height 7
click at [353, 147] on select "slider reminder divider grinder" at bounding box center [341, 147] width 29 height 7
click at [345, 176] on button "Verify" at bounding box center [314, 177] width 468 height 10
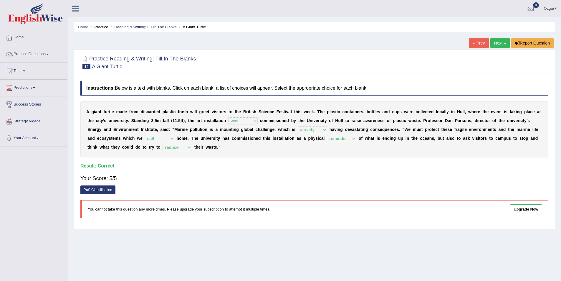
click at [499, 41] on link "Next »" at bounding box center [499, 43] width 19 height 10
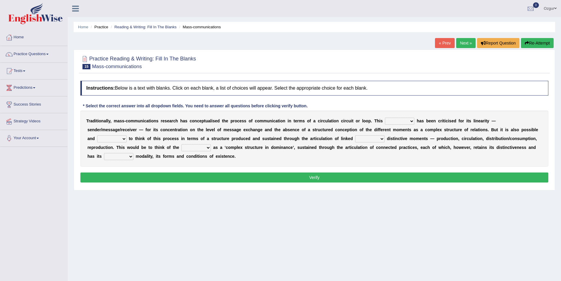
click at [408, 120] on select "odd added model creature" at bounding box center [399, 120] width 29 height 7
select select "model"
click at [385, 117] on select "odd added model creature" at bounding box center [399, 120] width 29 height 7
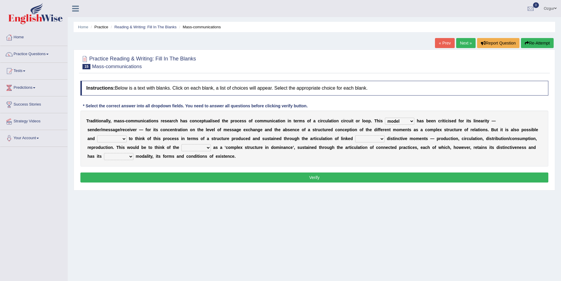
click at [120, 138] on select "careful useful helpful hopeful" at bounding box center [111, 138] width 29 height 7
select select "helpful"
click at [97, 135] on select "careful useful helpful hopeful" at bounding box center [111, 138] width 29 height 7
click at [378, 139] on select "and but here more" at bounding box center [369, 138] width 29 height 7
select select "more"
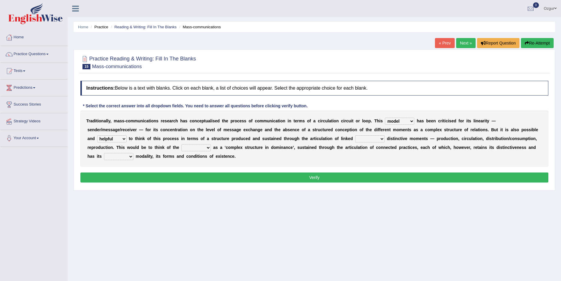
click at [355, 135] on select "and but here more" at bounding box center [369, 138] width 29 height 7
click at [208, 151] on div "T r a d i t i o n a l l y , m a s s - c o m m u n i c a t i o n s r e s e a r c…" at bounding box center [314, 138] width 468 height 56
click at [208, 149] on select "process reccess access stress" at bounding box center [195, 147] width 29 height 7
select select "process"
click at [181, 144] on select "process reccess access stress" at bounding box center [195, 147] width 29 height 7
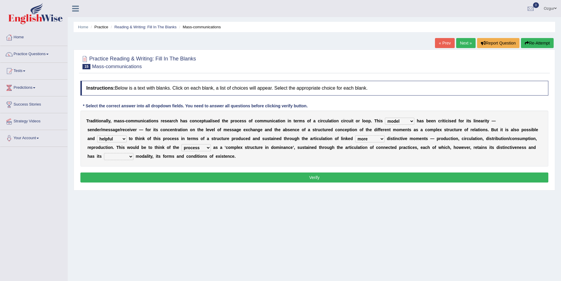
click at [132, 159] on select "real calm specific adheric" at bounding box center [118, 156] width 29 height 7
select select "specific"
click at [104, 153] on select "real calm specific adheric" at bounding box center [118, 156] width 29 height 7
click at [279, 179] on button "Verify" at bounding box center [314, 177] width 468 height 10
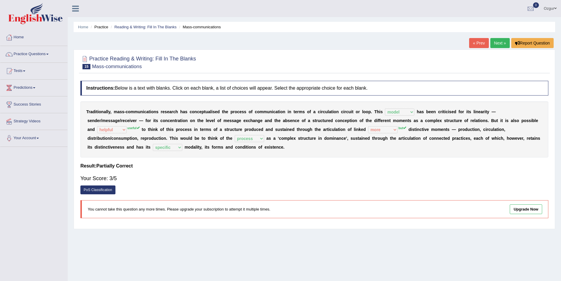
click at [494, 43] on link "Next »" at bounding box center [499, 43] width 19 height 10
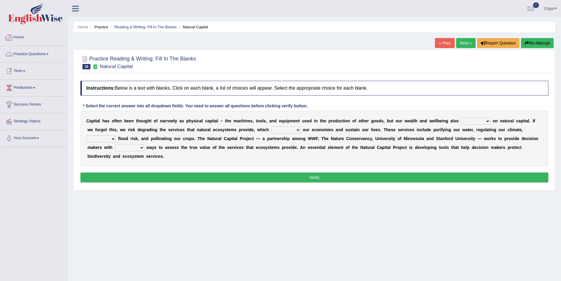
click at [40, 71] on link "Tests" at bounding box center [33, 70] width 67 height 15
click at [29, 52] on link "Practice Questions" at bounding box center [33, 53] width 67 height 15
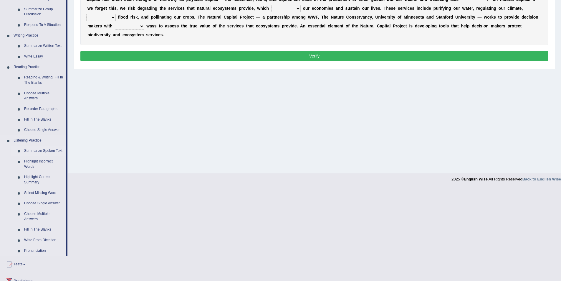
scroll to position [59, 0]
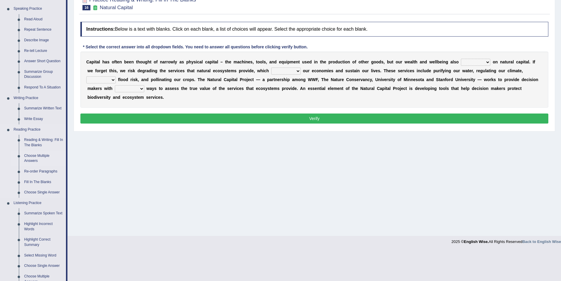
click at [40, 156] on link "Choose Multiple Answers" at bounding box center [43, 158] width 44 height 16
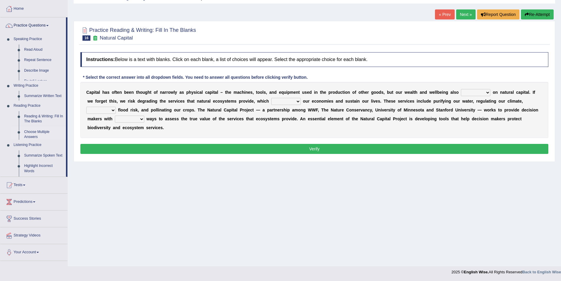
scroll to position [29, 0]
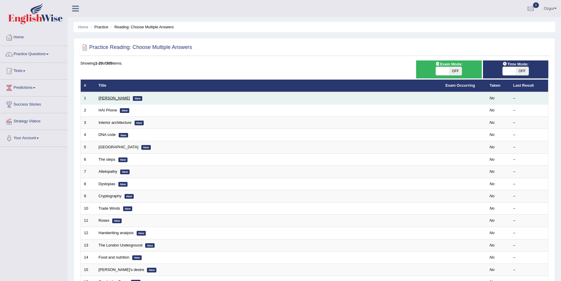
click at [105, 97] on link "[PERSON_NAME]" at bounding box center [114, 98] width 31 height 4
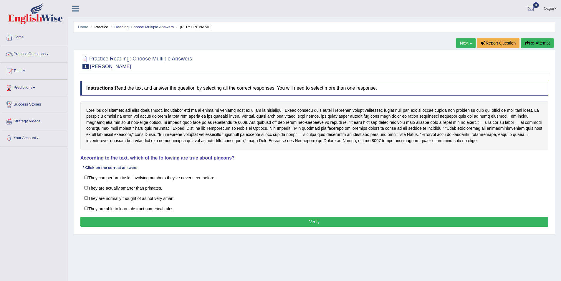
click at [27, 75] on link "Tests" at bounding box center [33, 70] width 67 height 15
click at [28, 119] on link "Predictions" at bounding box center [33, 118] width 67 height 15
click at [32, 73] on link "Tests" at bounding box center [33, 70] width 67 height 15
click at [35, 55] on link "Practice Questions" at bounding box center [33, 53] width 67 height 15
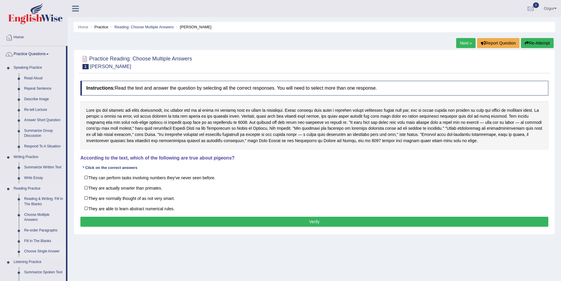
click at [50, 251] on link "Choose Single Answer" at bounding box center [43, 251] width 44 height 11
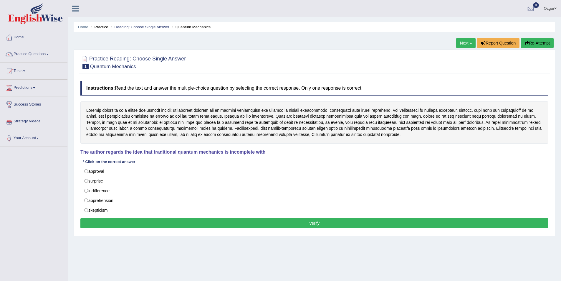
drag, startPoint x: 99, startPoint y: 110, endPoint x: 274, endPoint y: 122, distance: 175.3
click at [274, 123] on div at bounding box center [314, 122] width 468 height 42
click at [27, 137] on link "Your Account" at bounding box center [33, 137] width 67 height 15
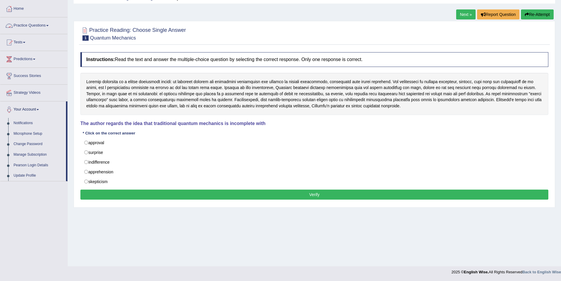
click at [45, 26] on link "Practice Questions" at bounding box center [33, 24] width 67 height 15
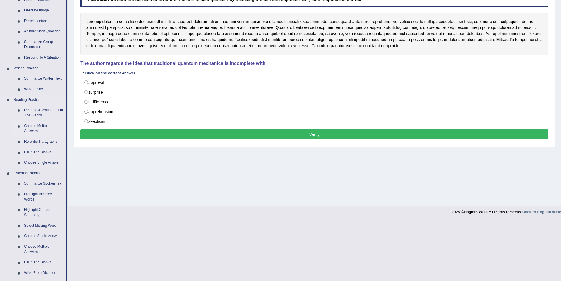
scroll to position [118, 0]
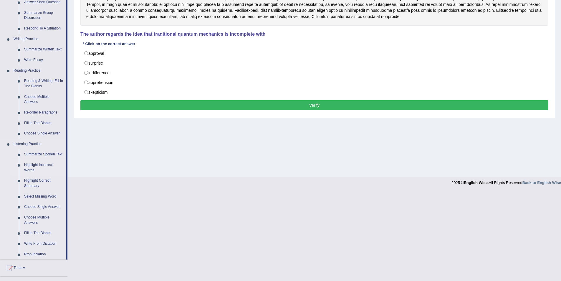
click at [39, 166] on link "Highlight Incorrect Words" at bounding box center [43, 168] width 44 height 16
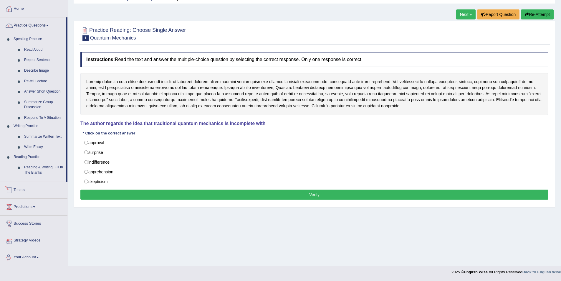
scroll to position [53, 0]
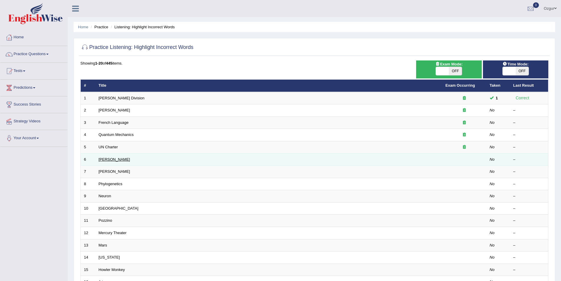
click at [106, 160] on link "Harold" at bounding box center [114, 159] width 31 height 4
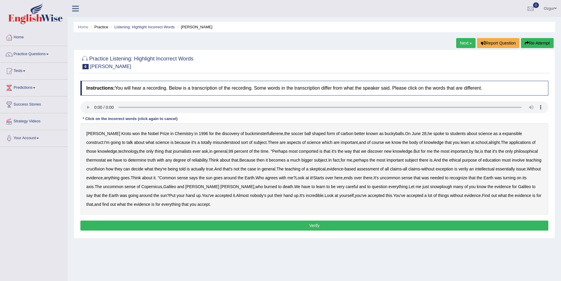
click at [502, 134] on b "expansible" at bounding box center [512, 133] width 20 height 5
click at [299, 152] on b "comported" at bounding box center [308, 151] width 19 height 5
click at [106, 157] on b "thermostat" at bounding box center [95, 159] width 19 height 5
click at [239, 161] on b "Because" at bounding box center [247, 159] width 16 height 5
click at [104, 166] on b "crucifixion" at bounding box center [95, 168] width 18 height 5
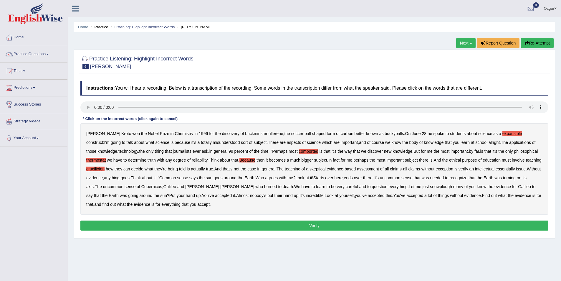
click at [475, 169] on b "intellectual" at bounding box center [484, 168] width 19 height 5
click at [495, 169] on b "essentially" at bounding box center [504, 168] width 19 height 5
click at [430, 185] on b "snowplough" at bounding box center [441, 186] width 22 height 5
click at [318, 228] on button "Verify" at bounding box center [314, 225] width 468 height 10
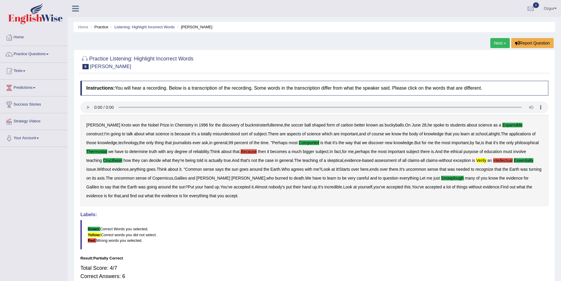
click at [496, 43] on link "Next »" at bounding box center [499, 43] width 19 height 10
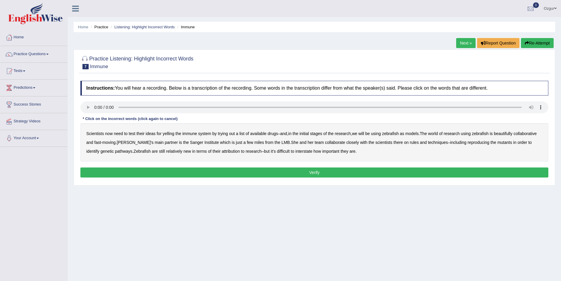
click at [172, 135] on b "yelling" at bounding box center [168, 133] width 12 height 5
click at [509, 134] on b "beautifully" at bounding box center [503, 133] width 19 height 5
click at [410, 142] on b "rules" at bounding box center [414, 142] width 9 height 5
click at [222, 151] on b "attribution" at bounding box center [231, 151] width 18 height 5
click at [295, 152] on b "interstate" at bounding box center [303, 151] width 17 height 5
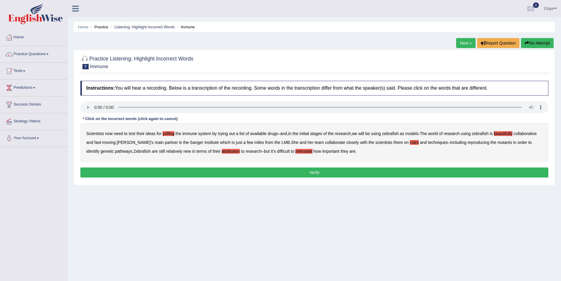
click at [300, 168] on button "Verify" at bounding box center [314, 172] width 468 height 10
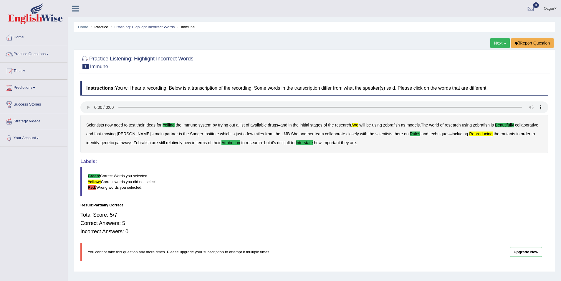
click at [495, 40] on link "Next »" at bounding box center [499, 43] width 19 height 10
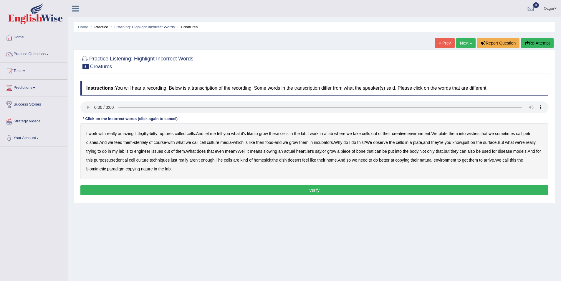
click at [173, 134] on b "ruptures" at bounding box center [165, 133] width 15 height 5
click at [406, 133] on b "creative" at bounding box center [399, 133] width 14 height 5
click at [479, 135] on b "wishes" at bounding box center [473, 133] width 13 height 5
click at [163, 151] on b "issues" at bounding box center [157, 151] width 12 height 5
click at [277, 151] on b "slowing" at bounding box center [270, 151] width 14 height 5
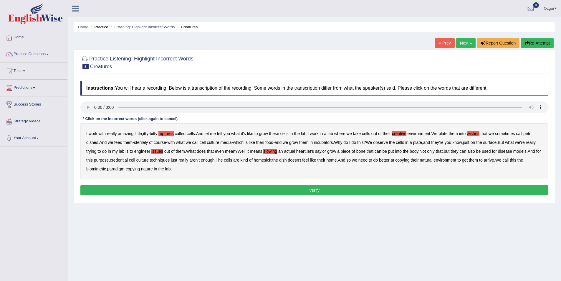
click at [128, 161] on b "credential" at bounding box center [119, 159] width 18 height 5
click at [333, 187] on button "Verify" at bounding box center [314, 190] width 468 height 10
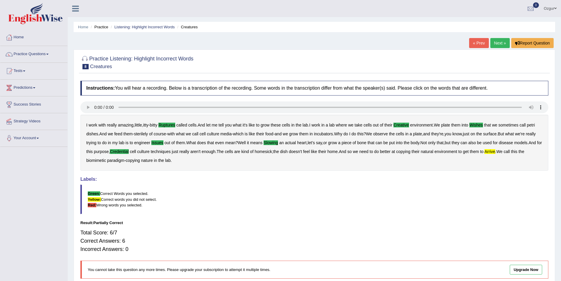
click at [497, 44] on link "Next »" at bounding box center [499, 43] width 19 height 10
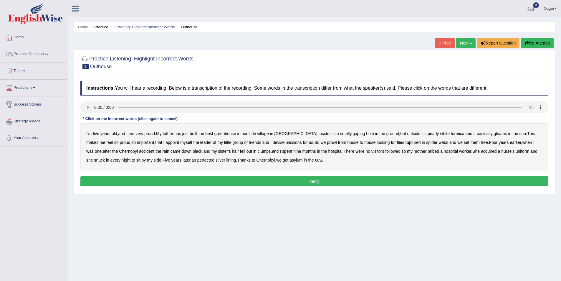
click at [231, 134] on b "greenhouse" at bounding box center [225, 133] width 22 height 5
click at [477, 133] on b "basically" at bounding box center [485, 133] width 16 height 5
click at [405, 142] on b "ruptured" at bounding box center [412, 142] width 15 height 5
click at [385, 152] on b "followed" at bounding box center [392, 151] width 15 height 5
click at [201, 160] on b "perfected" at bounding box center [205, 159] width 17 height 5
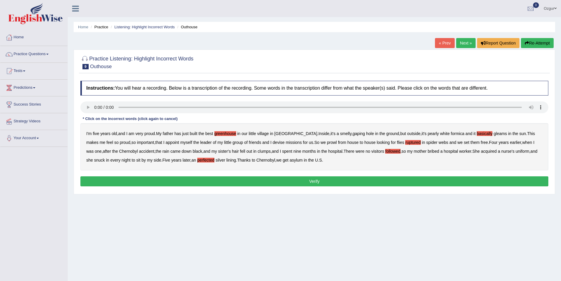
click at [305, 178] on button "Verify" at bounding box center [314, 181] width 468 height 10
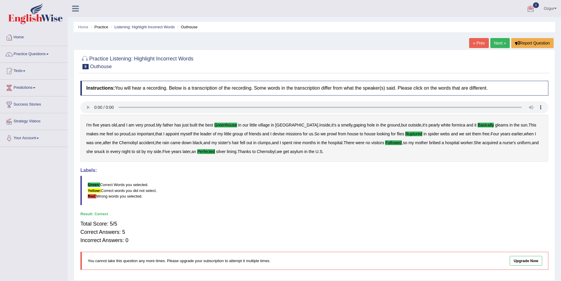
click at [500, 42] on link "Next »" at bounding box center [499, 43] width 19 height 10
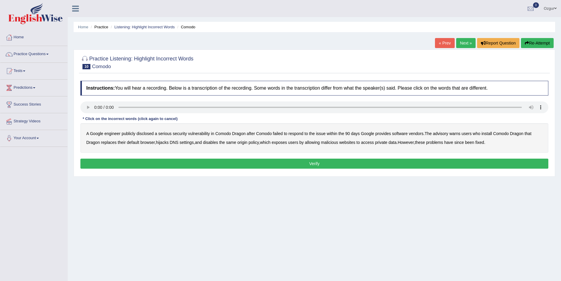
click at [417, 132] on b "vendors" at bounding box center [416, 133] width 15 height 5
click at [113, 144] on b "replaces" at bounding box center [109, 142] width 16 height 5
click at [331, 141] on b "malicious" at bounding box center [329, 142] width 17 height 5
click at [459, 161] on button "Verify" at bounding box center [314, 163] width 468 height 10
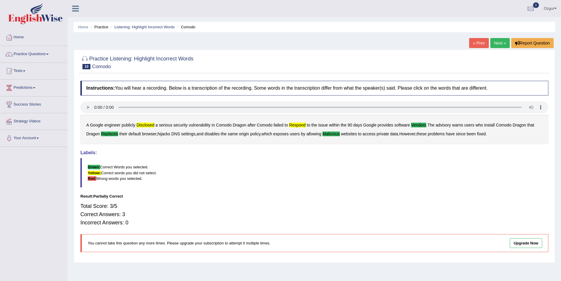
click at [498, 36] on div "Home Practice Listening: Highlight Incorrect Words Comodo « Prev Next » Report …" at bounding box center [314, 147] width 493 height 294
click at [499, 39] on link "Next »" at bounding box center [499, 43] width 19 height 10
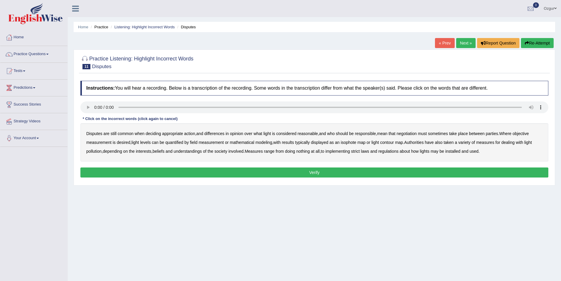
drag, startPoint x: 312, startPoint y: 134, endPoint x: 314, endPoint y: 130, distance: 4.9
click at [314, 132] on b "reasonable" at bounding box center [307, 133] width 20 height 5
click at [528, 134] on b "objective" at bounding box center [520, 133] width 16 height 5
click at [304, 141] on b "typically" at bounding box center [302, 142] width 15 height 5
click at [158, 151] on b "beliefs" at bounding box center [158, 151] width 12 height 5
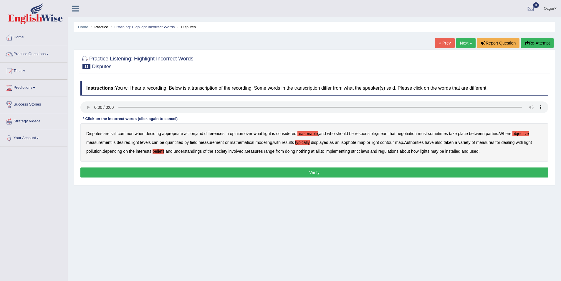
click at [162, 151] on b "beliefs" at bounding box center [158, 151] width 12 height 5
click at [390, 151] on b "regulations" at bounding box center [388, 151] width 20 height 5
click at [277, 172] on button "Verify" at bounding box center [314, 172] width 468 height 10
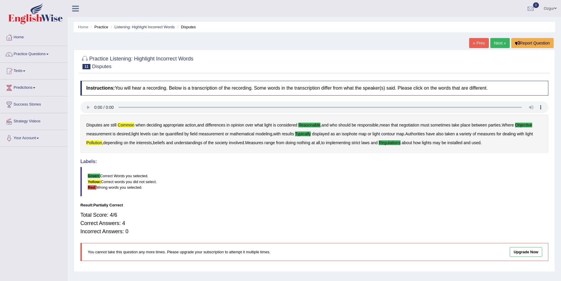
click at [500, 40] on link "Next »" at bounding box center [499, 43] width 19 height 10
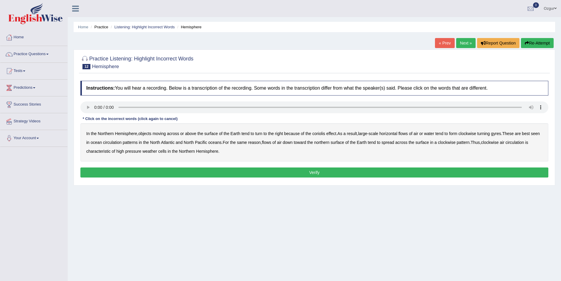
click at [160, 132] on b "moving" at bounding box center [158, 133] width 13 height 5
click at [393, 134] on b "horizontal" at bounding box center [388, 133] width 18 height 5
click at [122, 142] on b "circulation" at bounding box center [112, 142] width 19 height 5
click at [469, 142] on b "pattern" at bounding box center [463, 142] width 13 height 5
click at [137, 151] on b "pressure" at bounding box center [133, 151] width 16 height 5
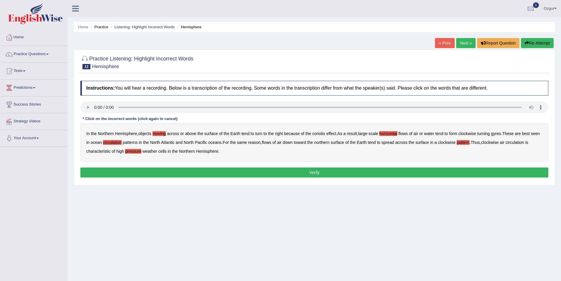
click at [319, 175] on button "Verify" at bounding box center [314, 172] width 468 height 10
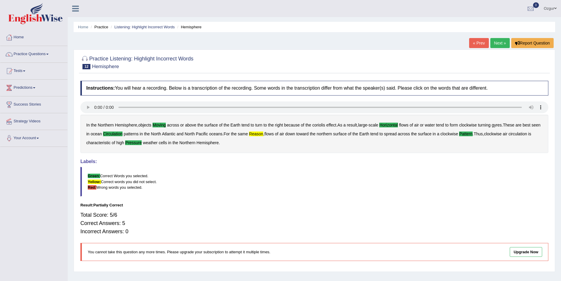
click at [500, 47] on link "Next »" at bounding box center [499, 43] width 19 height 10
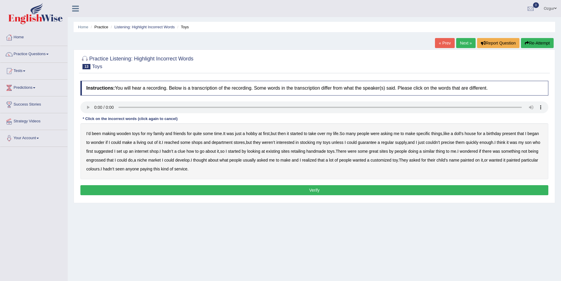
click at [179, 143] on b "reached" at bounding box center [171, 142] width 15 height 5
click at [454, 141] on b "precise" at bounding box center [447, 142] width 13 height 5
click at [305, 152] on b "retailing" at bounding box center [298, 151] width 14 height 5
click at [105, 159] on b "engrossed" at bounding box center [95, 159] width 19 height 5
click at [152, 170] on b "paying" at bounding box center [146, 168] width 12 height 5
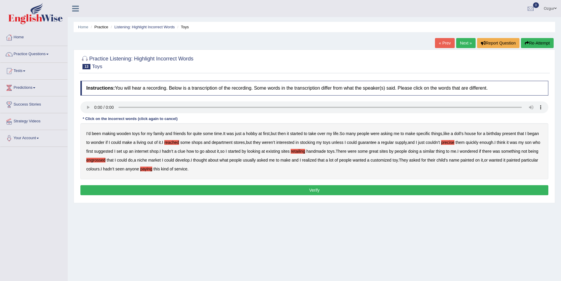
click at [309, 190] on button "Verify" at bounding box center [314, 190] width 468 height 10
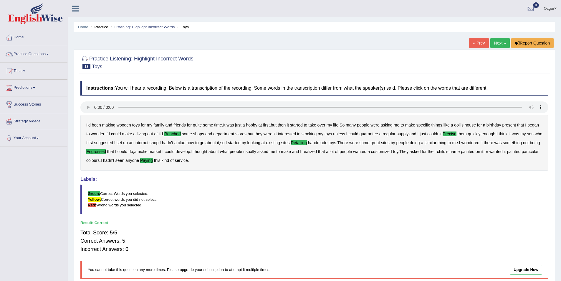
click at [501, 44] on link "Next »" at bounding box center [499, 43] width 19 height 10
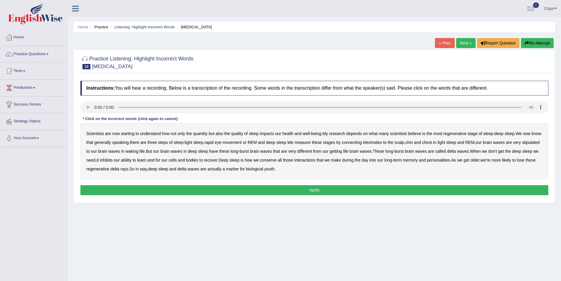
click at [358, 134] on b "depends" at bounding box center [354, 133] width 16 height 5
click at [522, 145] on b "stipulated" at bounding box center [531, 142] width 18 height 5
click at [342, 152] on b "getting" at bounding box center [335, 151] width 12 height 5
click at [276, 161] on b "conserve" at bounding box center [268, 159] width 17 height 5
click at [128, 169] on b "rays" at bounding box center [124, 168] width 8 height 5
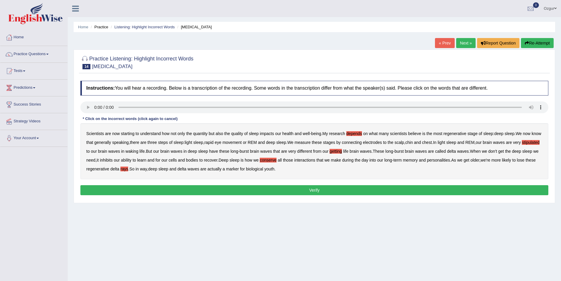
click at [297, 193] on button "Verify" at bounding box center [314, 190] width 468 height 10
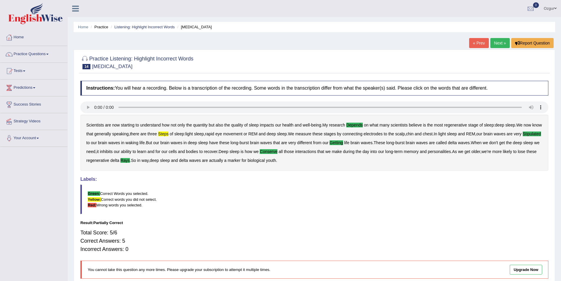
click at [498, 42] on link "Next »" at bounding box center [499, 43] width 19 height 10
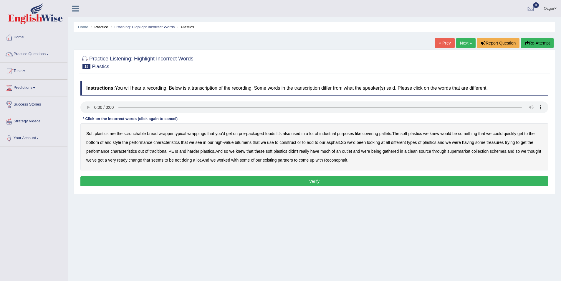
click at [376, 133] on b "covering" at bounding box center [370, 133] width 16 height 5
click at [245, 142] on b "bitumens" at bounding box center [243, 142] width 17 height 5
click at [393, 151] on b "gathered" at bounding box center [390, 151] width 16 height 5
click at [151, 157] on div "Soft plastics are the scrunchable bread wrapper , typical wrappings that you'd …" at bounding box center [314, 146] width 468 height 47
click at [142, 160] on b "change" at bounding box center [136, 159] width 14 height 5
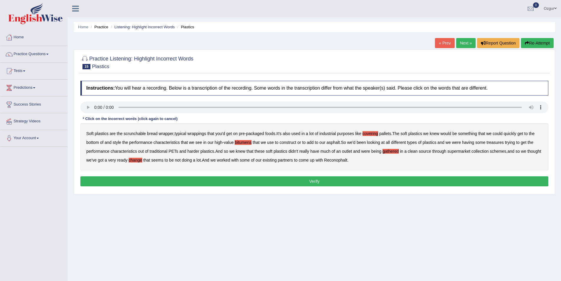
click at [329, 181] on button "Verify" at bounding box center [314, 181] width 468 height 10
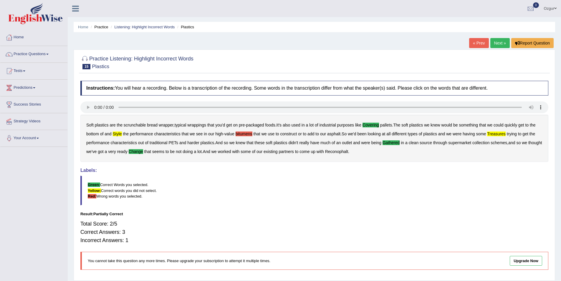
click at [501, 43] on link "Next »" at bounding box center [499, 43] width 19 height 10
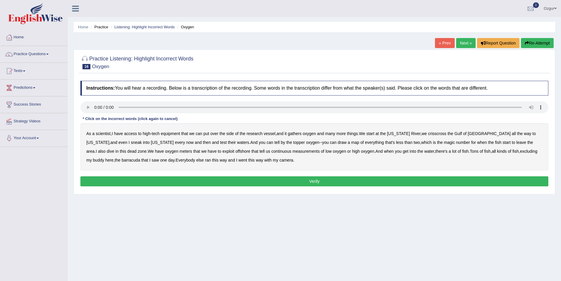
click at [301, 134] on b "gathers" at bounding box center [295, 133] width 14 height 5
click at [293, 143] on b "topper" at bounding box center [299, 142] width 12 height 5
click at [222, 150] on b "exploit" at bounding box center [228, 151] width 12 height 5
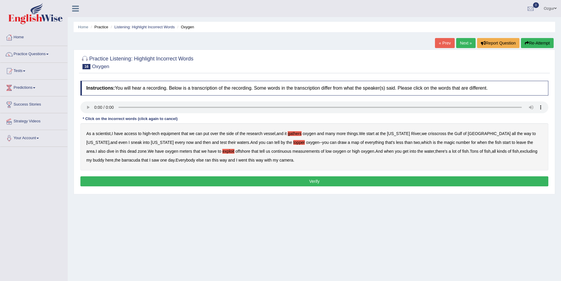
click at [520, 150] on b "excluding" at bounding box center [528, 151] width 17 height 5
click at [266, 178] on button "Verify" at bounding box center [314, 181] width 468 height 10
click at [266, 178] on div "Home Practice Listening: Highlight Incorrect Words Oxygen « Prev Next » Report …" at bounding box center [314, 147] width 493 height 294
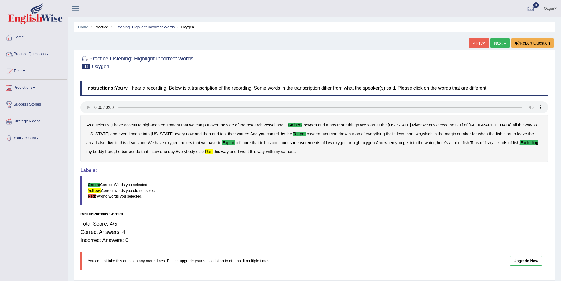
click at [497, 40] on link "Next »" at bounding box center [499, 43] width 19 height 10
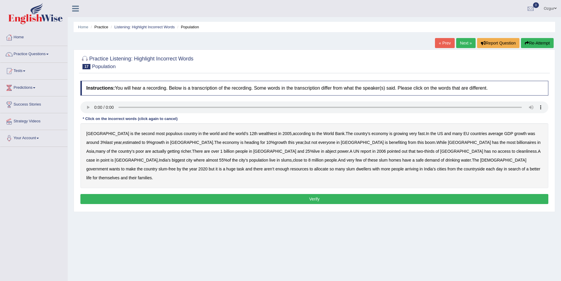
click at [96, 120] on div "* Click on the incorrect words (click again to cancel)" at bounding box center [129, 119] width 99 height 6
click at [123, 143] on b "estimated" at bounding box center [132, 142] width 18 height 5
click at [191, 149] on b "richer" at bounding box center [186, 151] width 10 height 5
click at [516, 152] on b "cleanliness" at bounding box center [526, 151] width 20 height 5
click at [424, 160] on b "demand" at bounding box center [431, 159] width 15 height 5
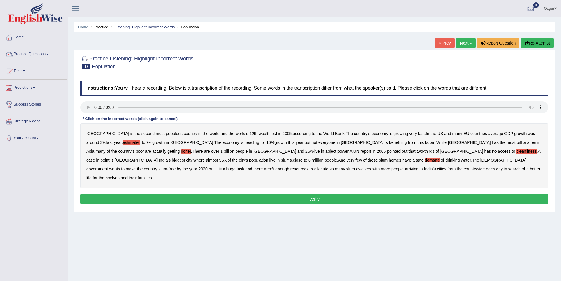
click at [328, 166] on b "allocate" at bounding box center [321, 168] width 14 height 5
click at [486, 167] on b "each" at bounding box center [490, 168] width 9 height 5
click at [303, 194] on button "Verify" at bounding box center [314, 199] width 468 height 10
